Goal: Find specific page/section: Find specific page/section

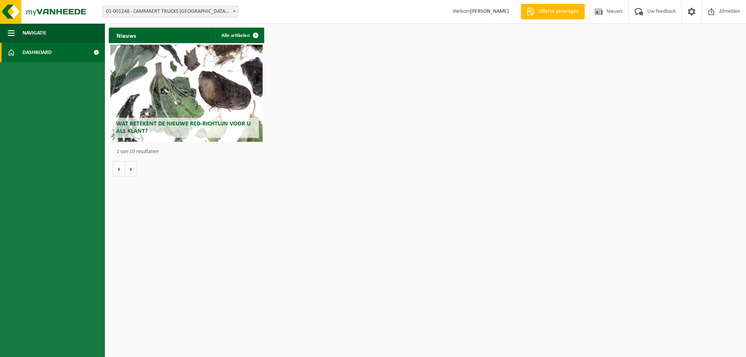
click at [232, 10] on span at bounding box center [234, 11] width 8 height 10
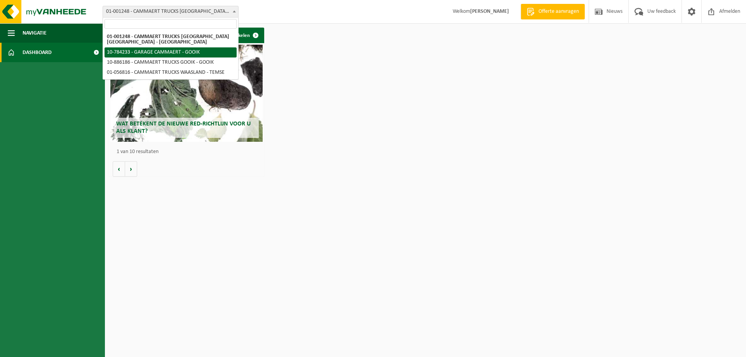
select select "102247"
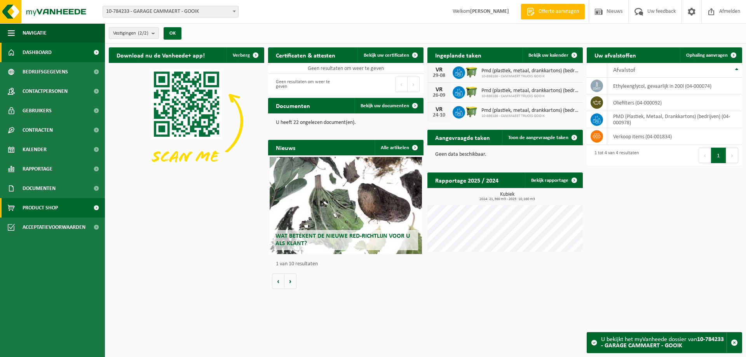
click at [65, 207] on link "Product Shop" at bounding box center [52, 207] width 105 height 19
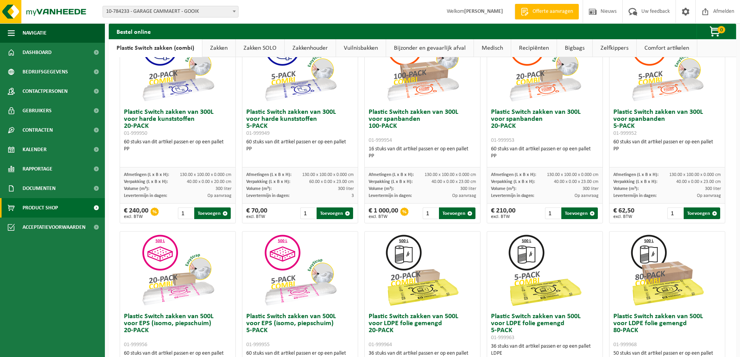
scroll to position [233, 0]
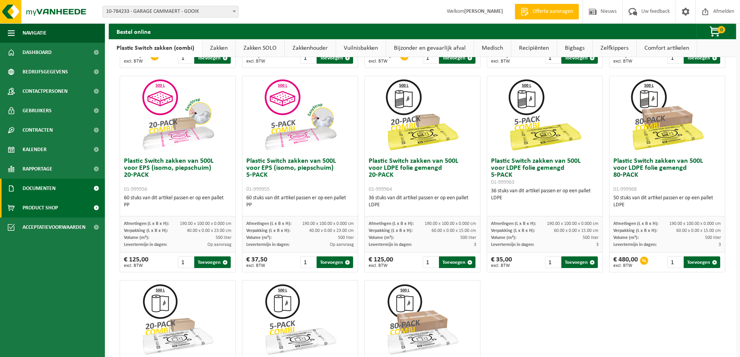
click at [87, 187] on link "Documenten" at bounding box center [52, 188] width 105 height 19
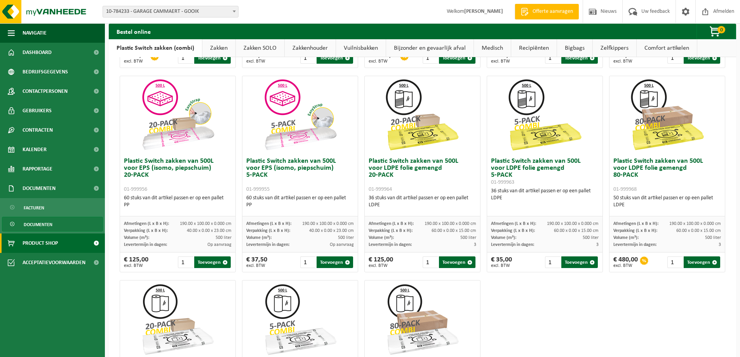
click at [58, 222] on link "Documenten" at bounding box center [52, 224] width 101 height 15
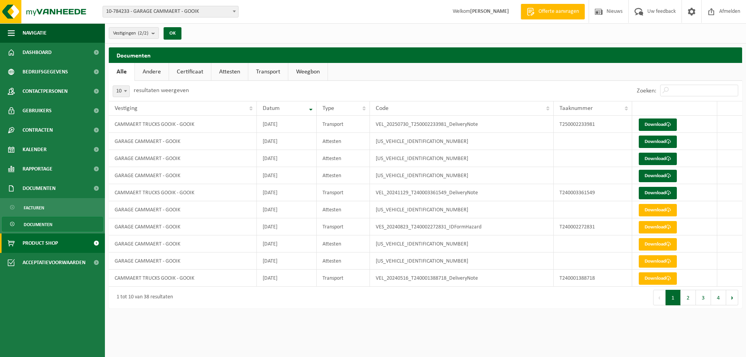
click at [93, 242] on span at bounding box center [95, 242] width 17 height 19
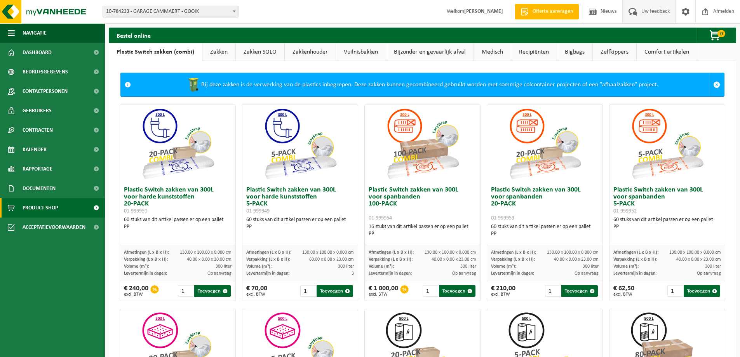
click at [647, 14] on span "Uw feedback" at bounding box center [655, 11] width 32 height 23
